Goal: Information Seeking & Learning: Learn about a topic

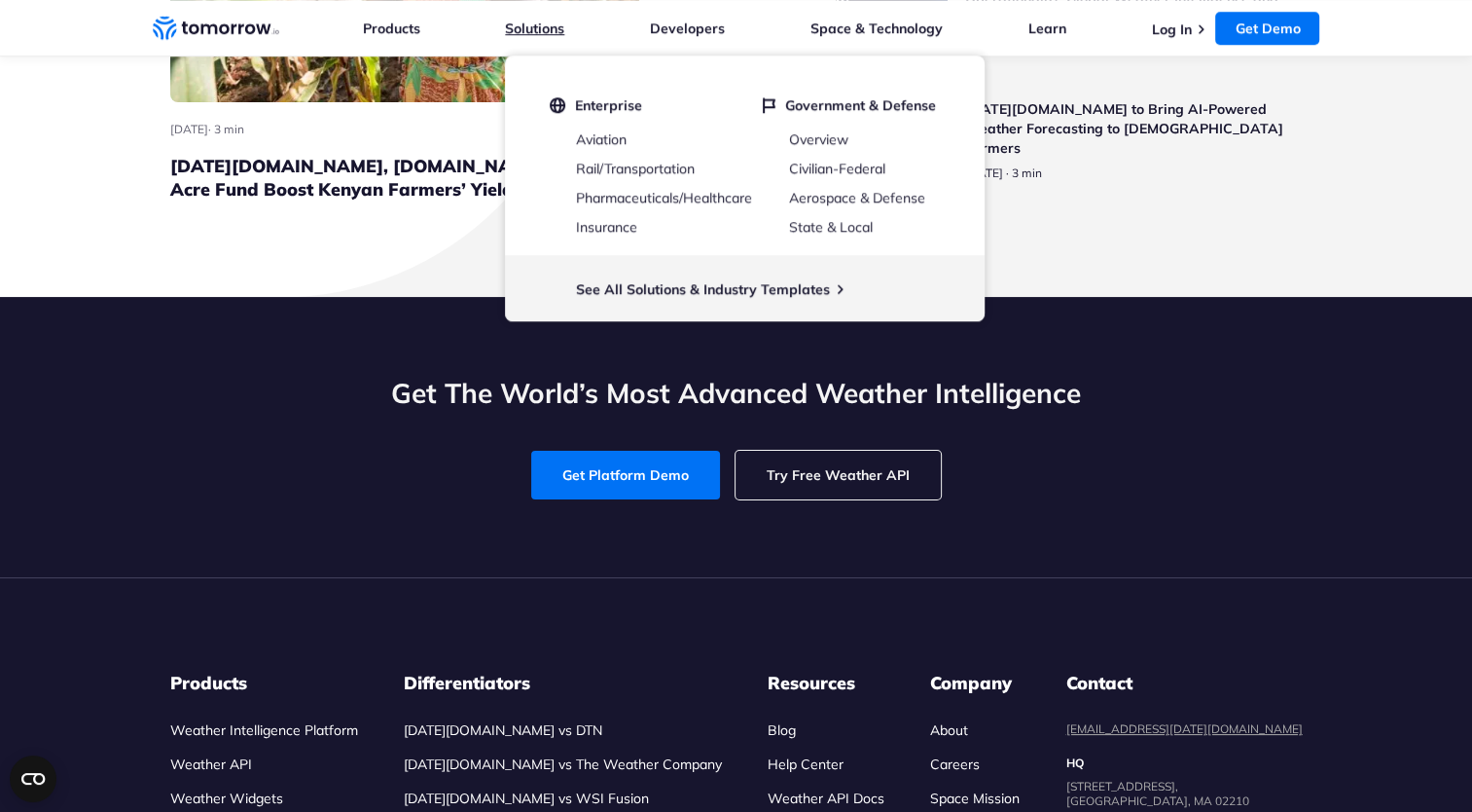
scroll to position [8696, 0]
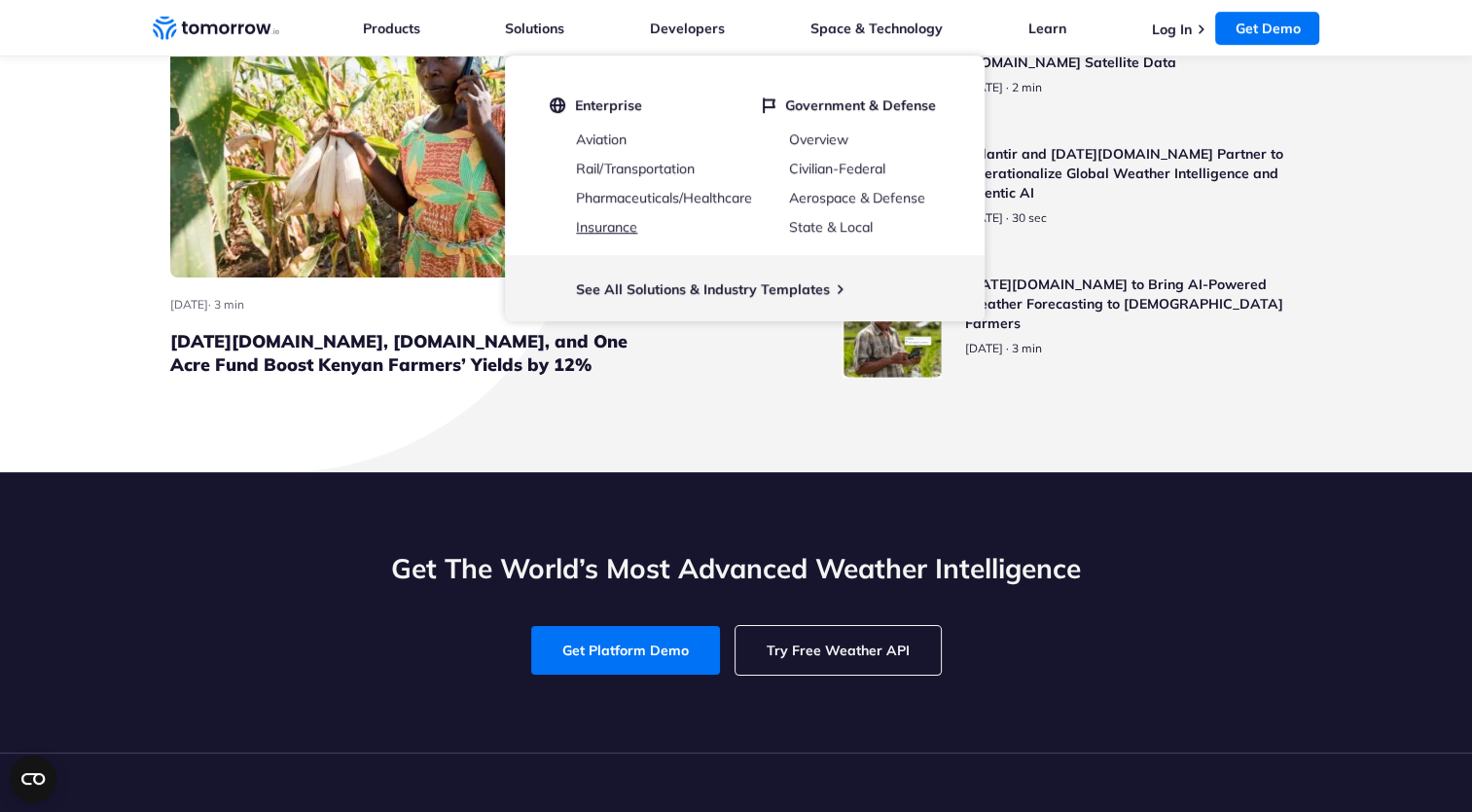
click at [624, 227] on link "Insurance" at bounding box center [606, 227] width 61 height 18
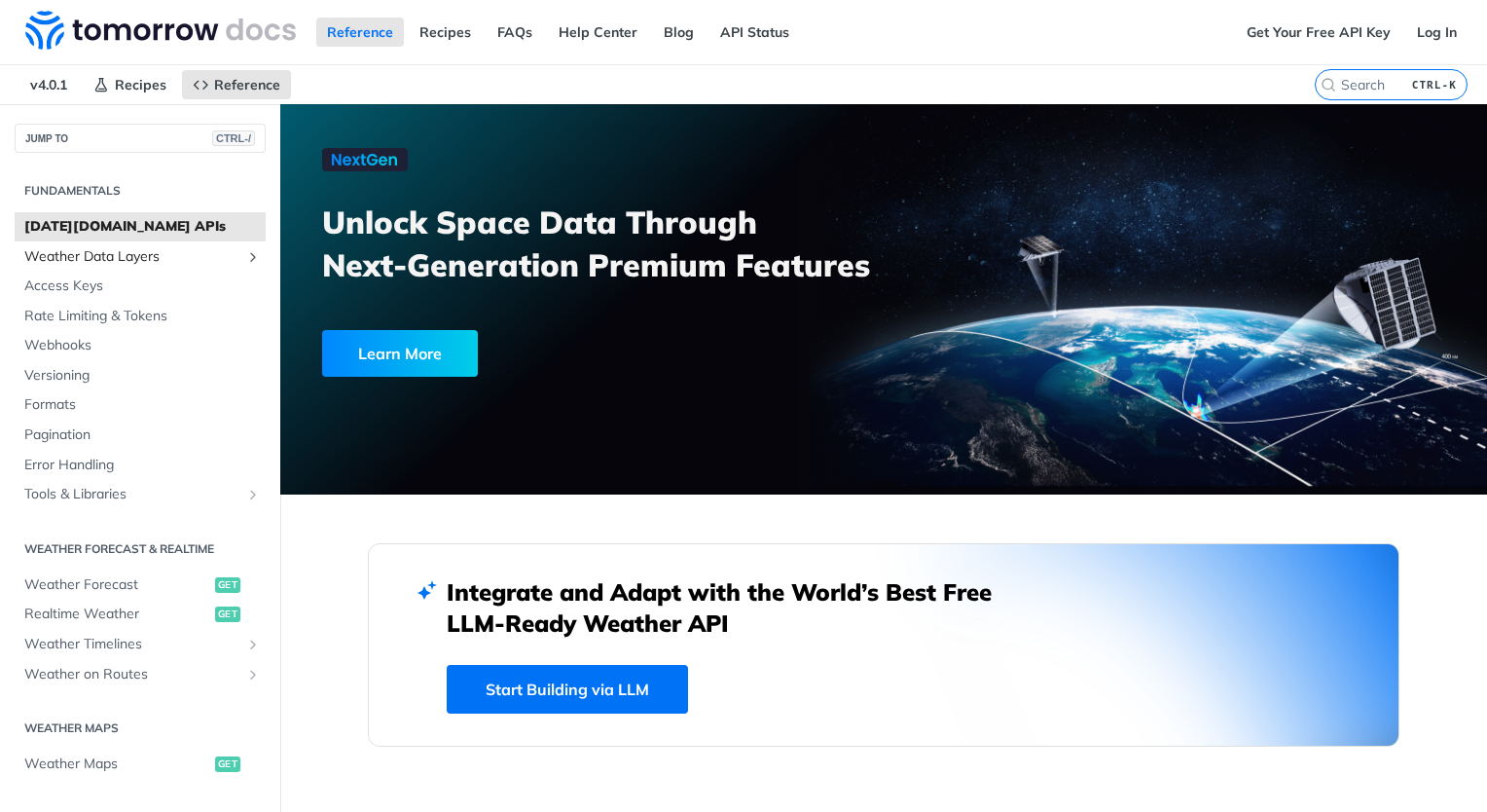
click at [132, 259] on span "Weather Data Layers" at bounding box center [132, 256] width 216 height 19
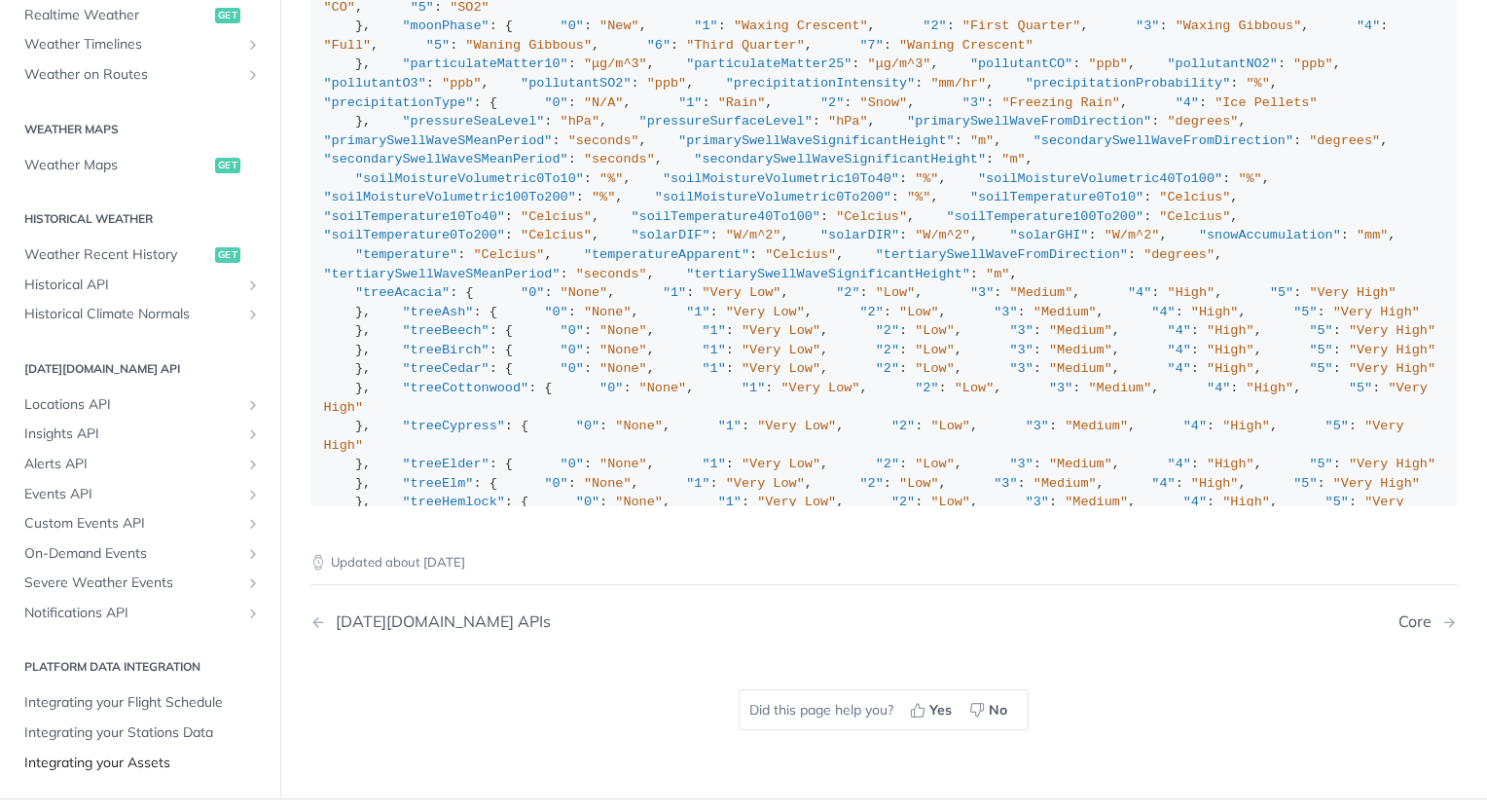
scroll to position [2225, 0]
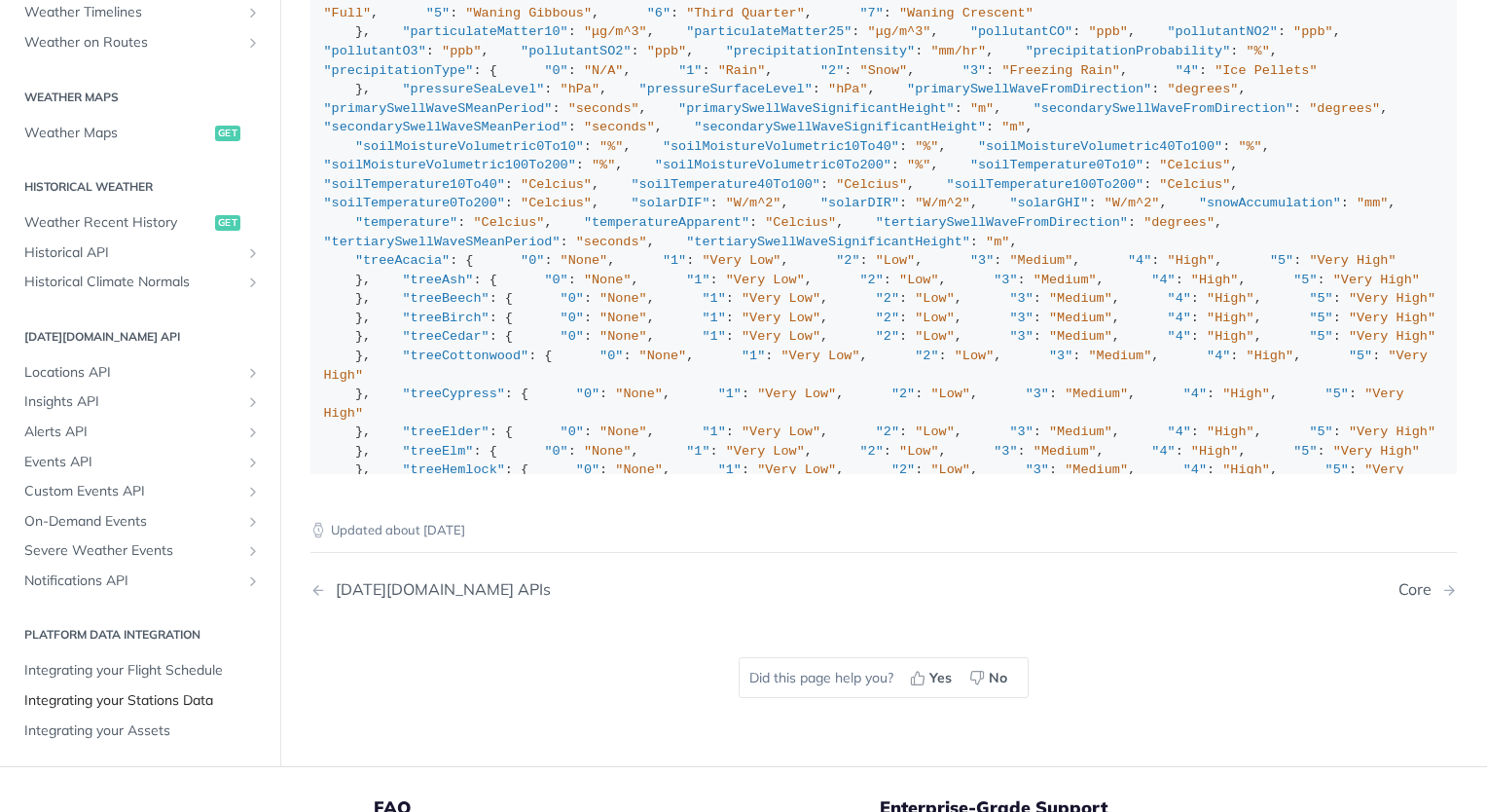
click at [150, 691] on span "Integrating your Stations Data" at bounding box center [142, 700] width 236 height 19
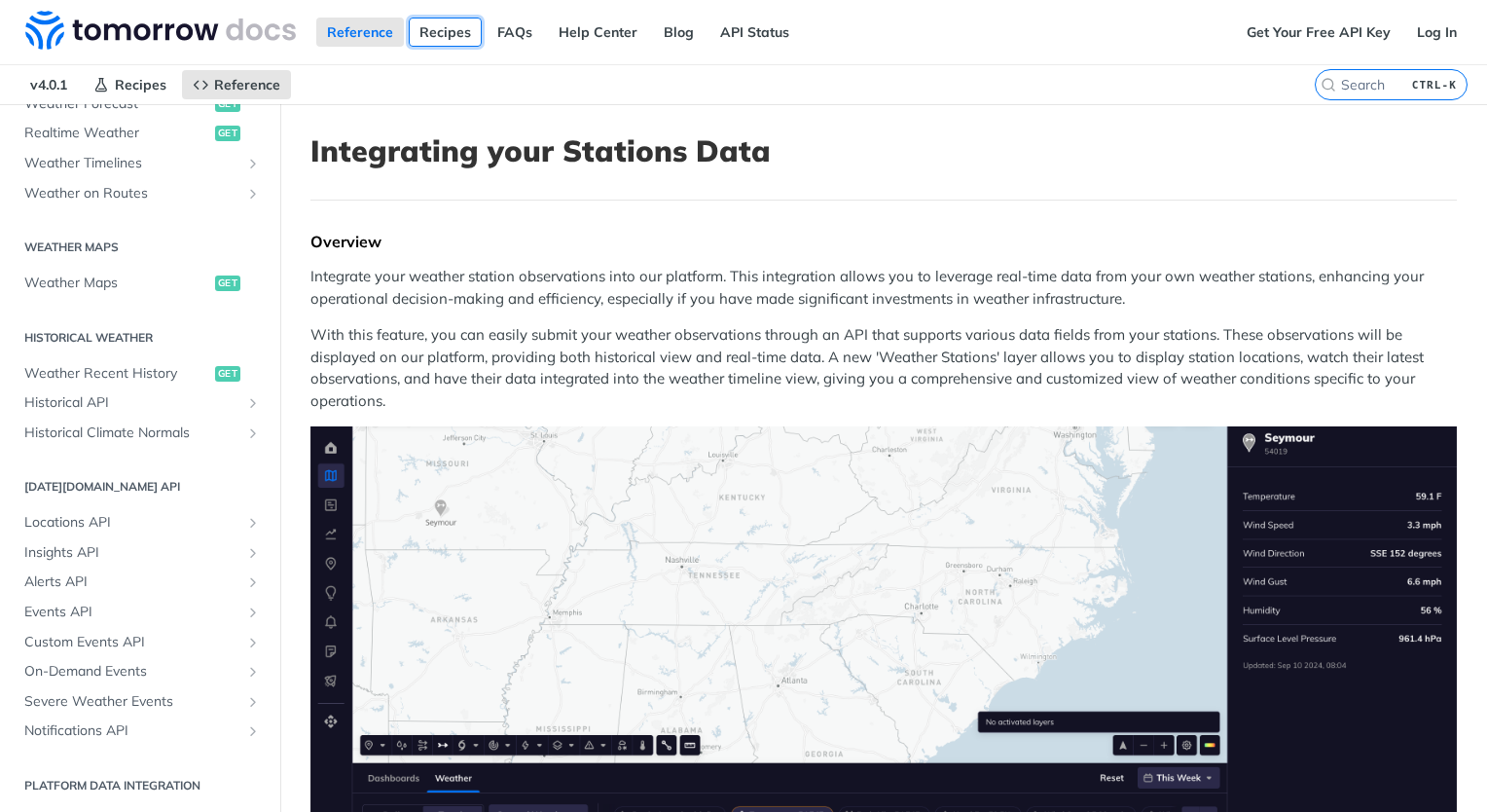
click at [430, 37] on link "Recipes" at bounding box center [445, 32] width 73 height 29
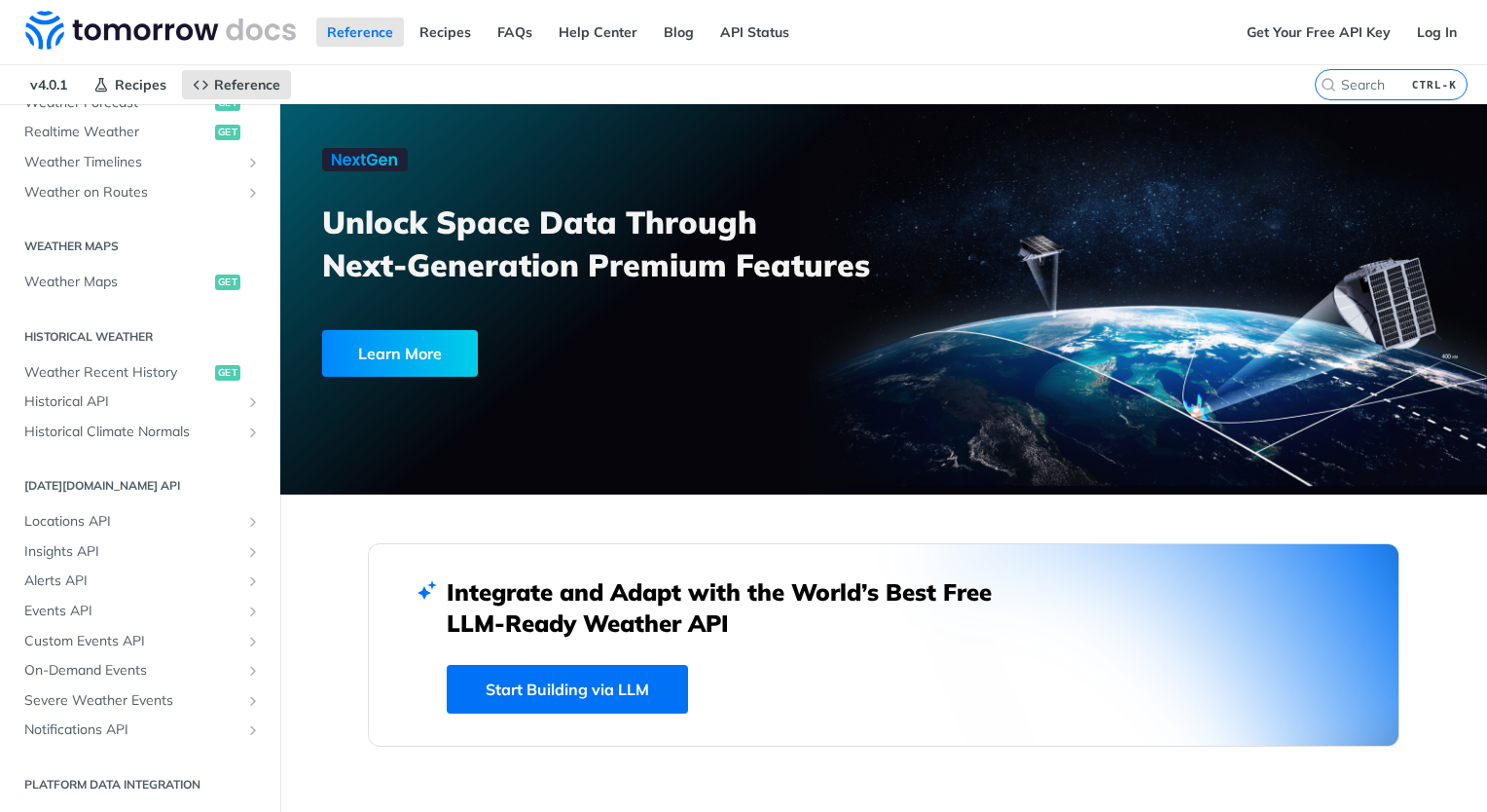
scroll to position [481, 0]
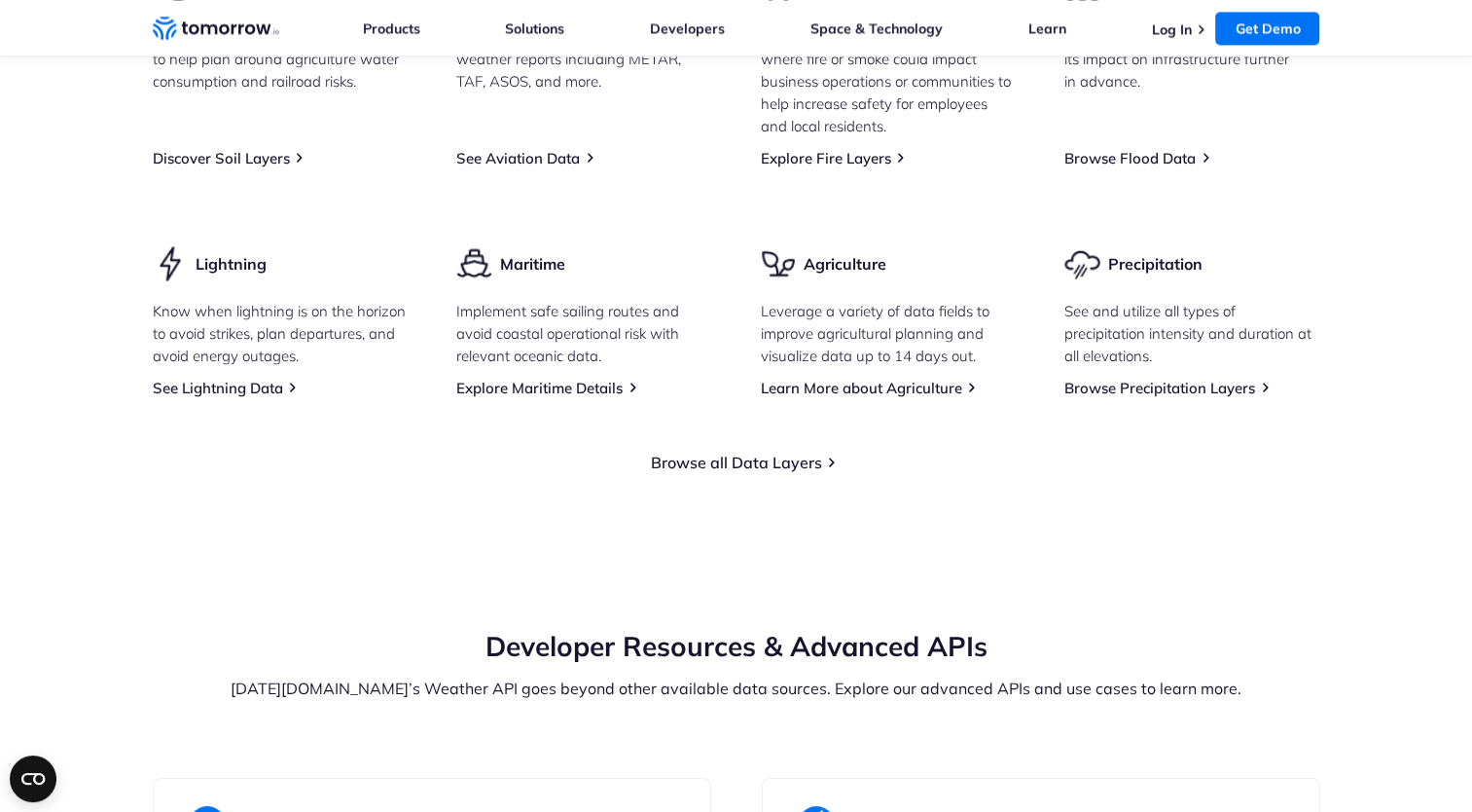
scroll to position [2920, 0]
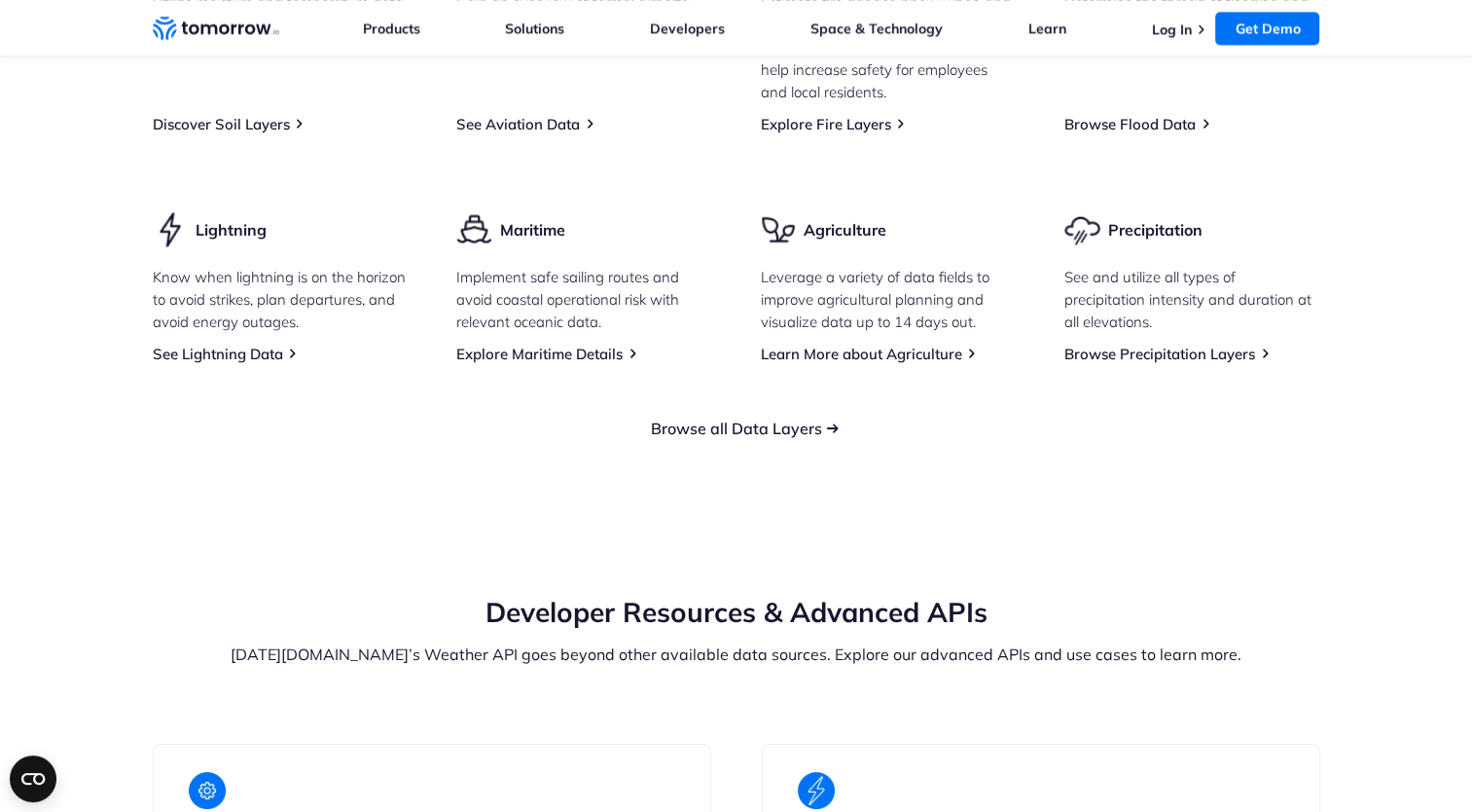
click at [805, 438] on link "Browse all Data Layers" at bounding box center [736, 427] width 171 height 19
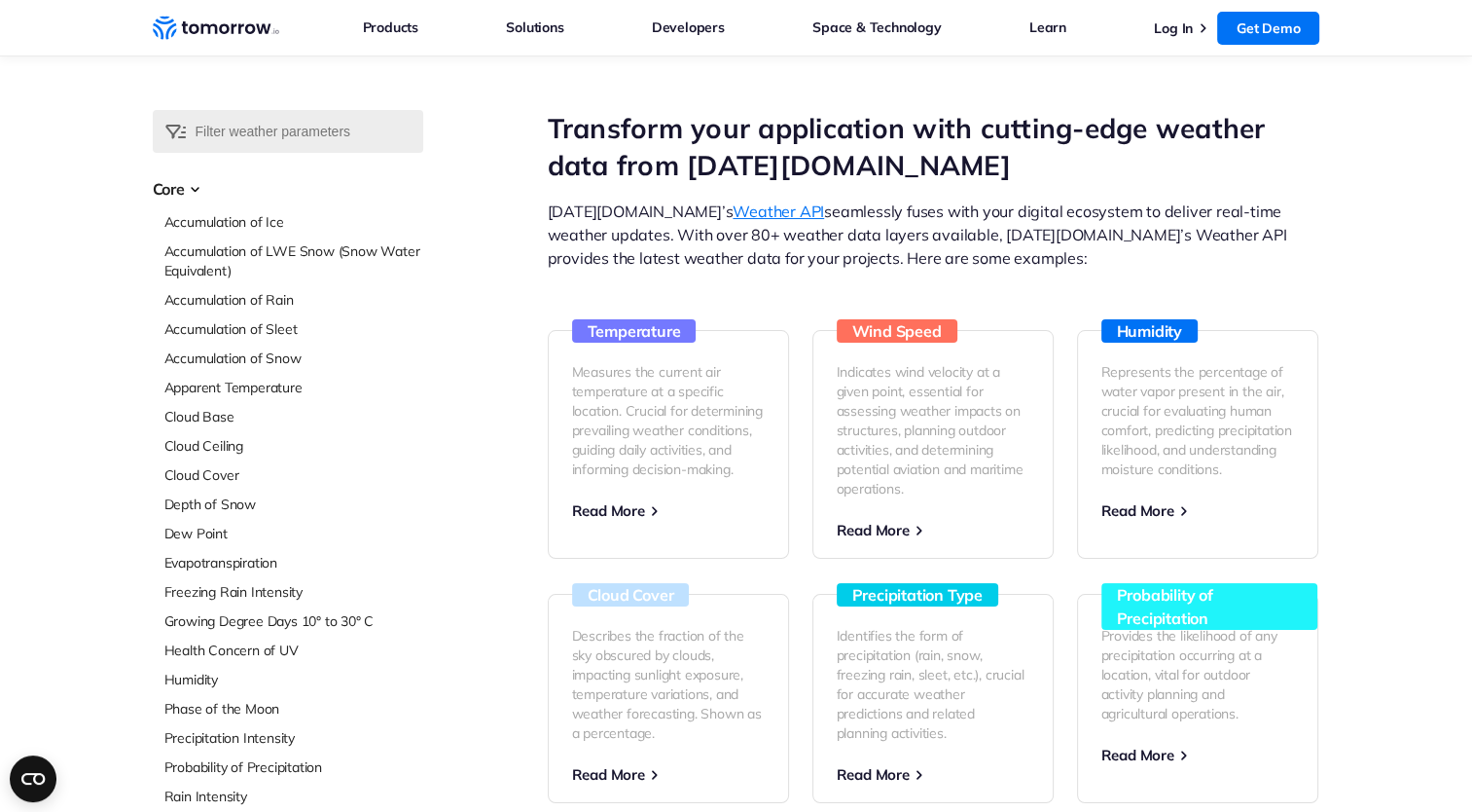
click at [733, 212] on link "Weather API" at bounding box center [778, 210] width 91 height 19
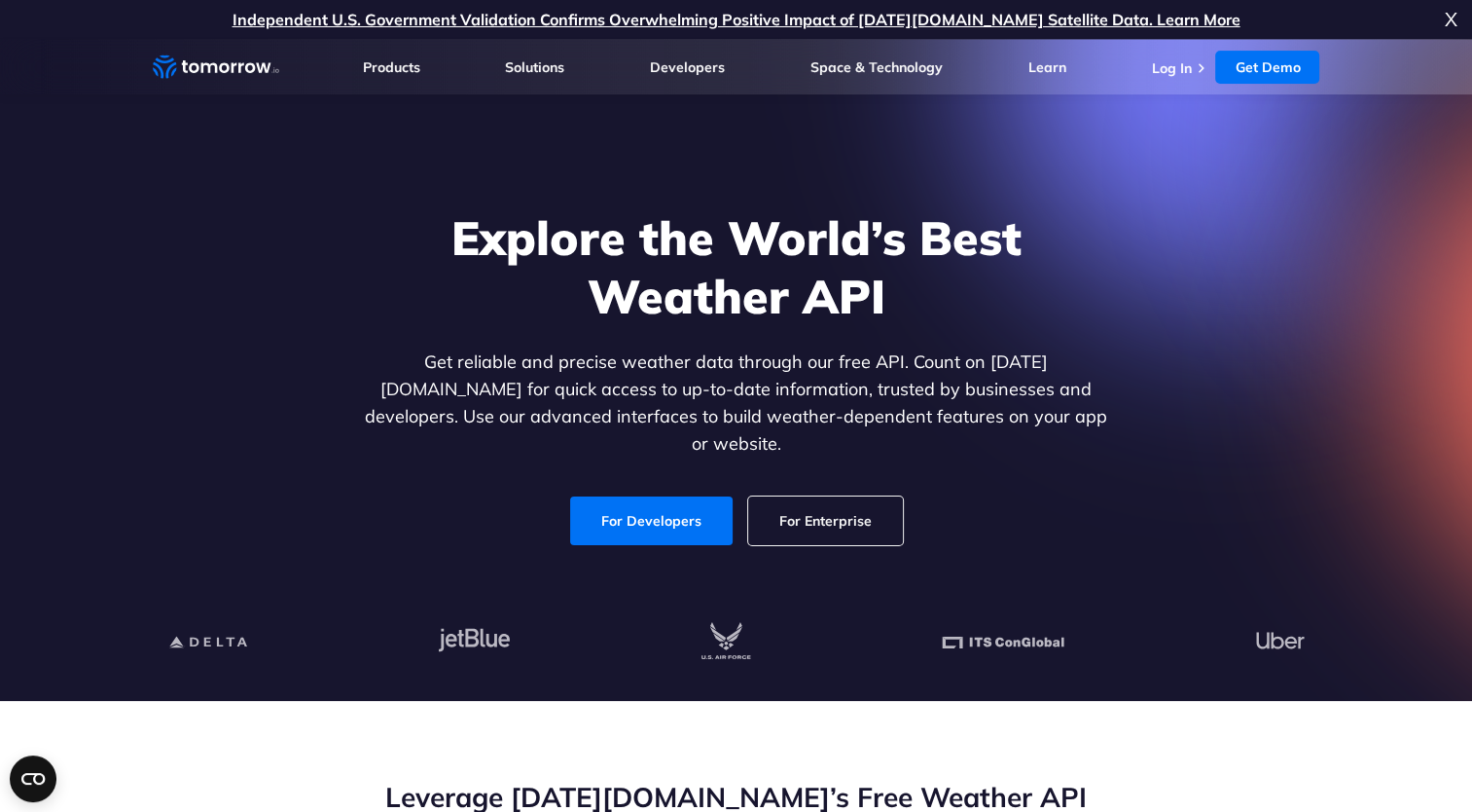
click at [845, 500] on link "For Enterprise" at bounding box center [825, 520] width 155 height 49
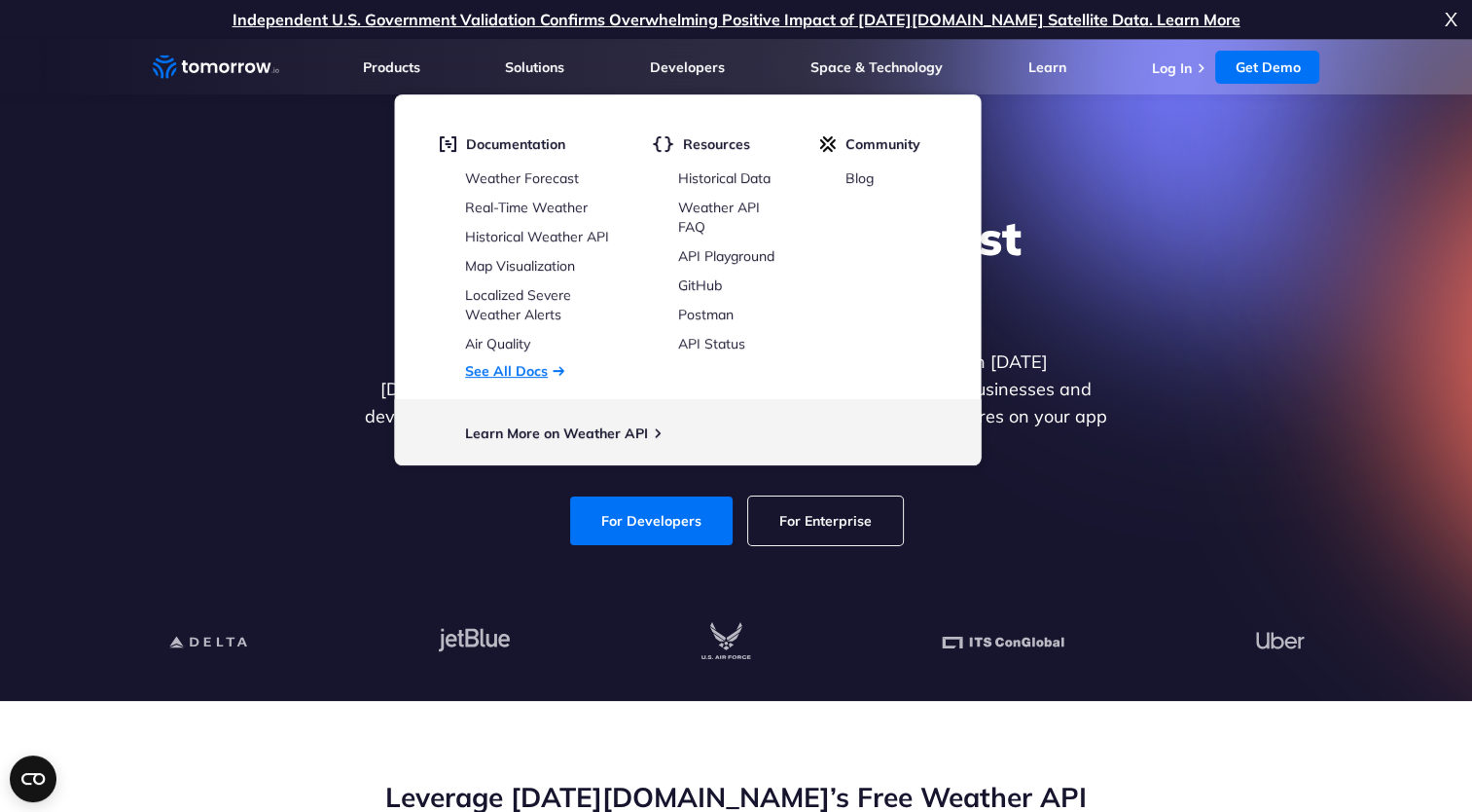
click at [538, 369] on link "See All Docs" at bounding box center [506, 371] width 83 height 18
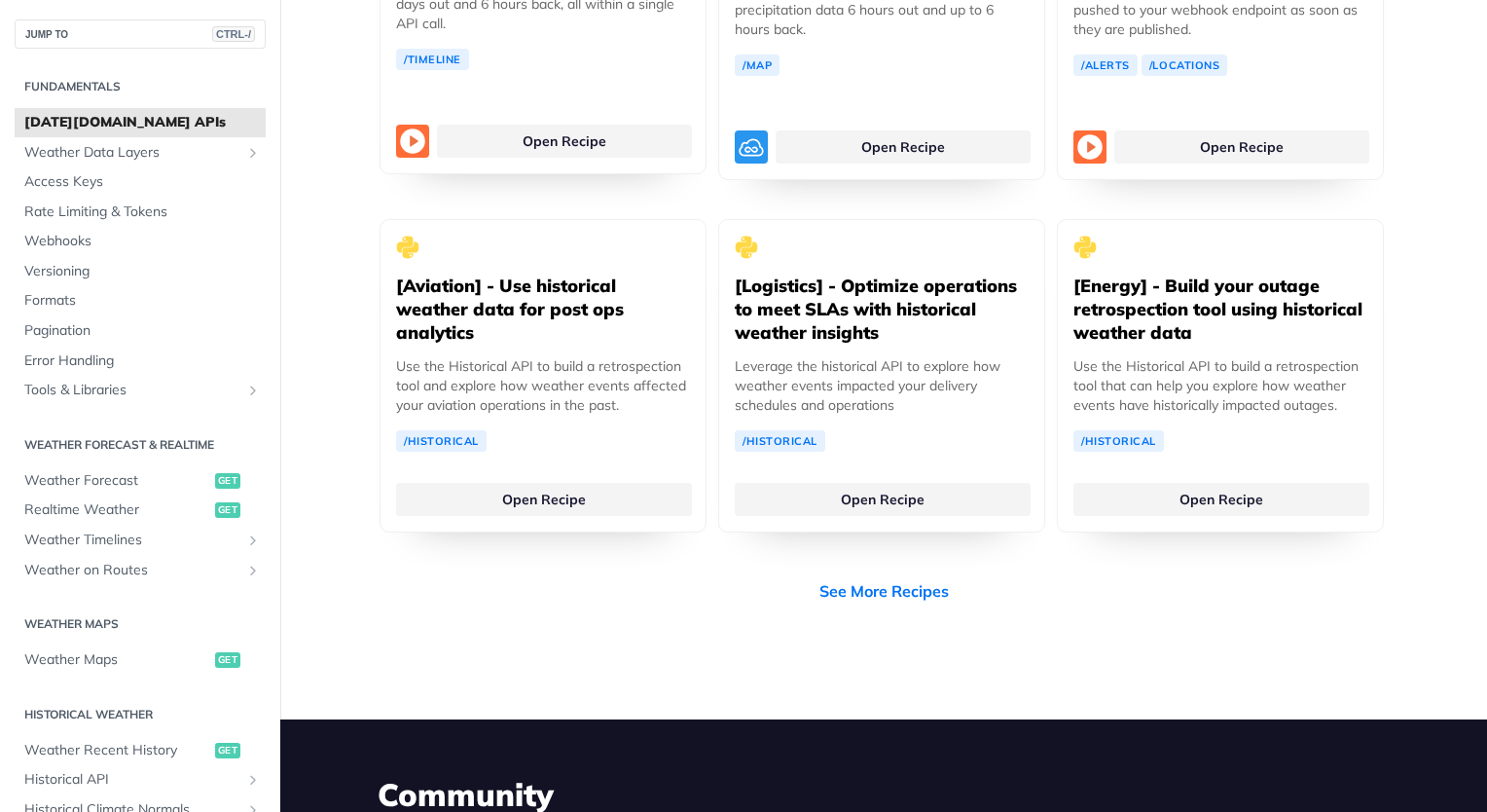
scroll to position [3713, 0]
